Goal: Find specific page/section: Find specific page/section

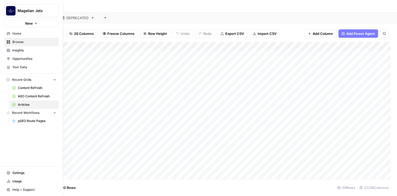
click at [14, 50] on span "Insights" at bounding box center [34, 50] width 44 height 5
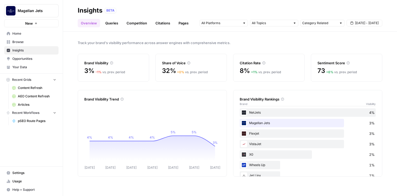
click at [118, 24] on link "Queries" at bounding box center [111, 23] width 19 height 8
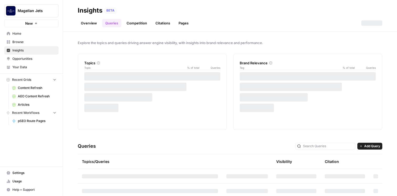
click at [94, 22] on link "Overview" at bounding box center [89, 23] width 22 height 8
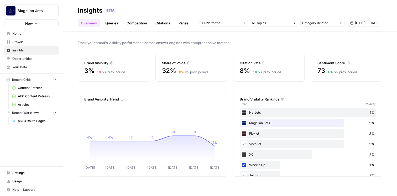
click at [333, 73] on div "+ 6 % vs. prev. period" at bounding box center [341, 72] width 31 height 5
